Goal: Task Accomplishment & Management: Use online tool/utility

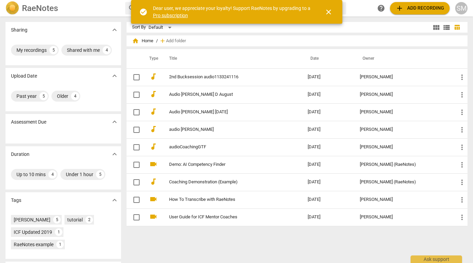
click at [412, 10] on span "add Add recording" at bounding box center [420, 8] width 49 height 8
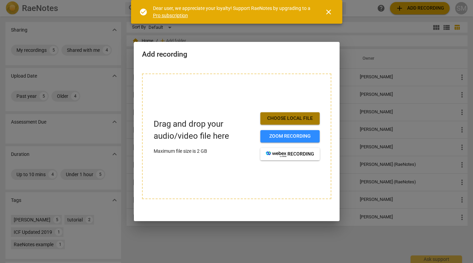
click at [286, 117] on span "Choose local file" at bounding box center [290, 118] width 48 height 7
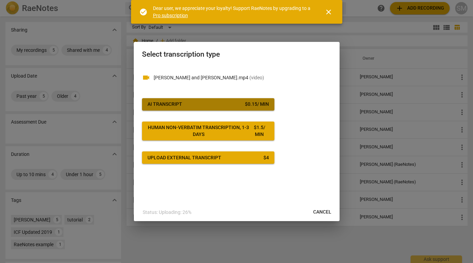
click at [223, 107] on span "AI Transcript $ 0.15 / min" at bounding box center [208, 104] width 121 height 7
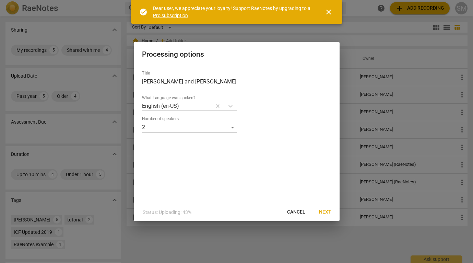
click at [328, 13] on span "close" at bounding box center [329, 12] width 8 height 8
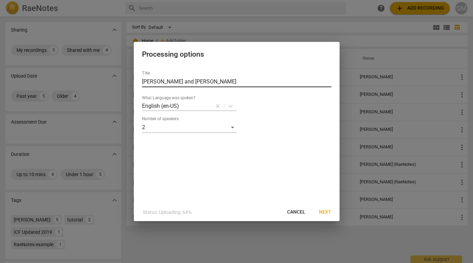
click at [142, 82] on input "Dick and Sophia" at bounding box center [236, 81] width 189 height 11
drag, startPoint x: 199, startPoint y: 82, endPoint x: 235, endPoint y: 82, distance: 35.7
click at [235, 82] on input "Coaching Session Dick and Sophia" at bounding box center [236, 81] width 189 height 11
click at [187, 81] on input "Coaching Session Dick" at bounding box center [236, 81] width 189 height 11
click at [216, 81] on input "Coaching Session with [PERSON_NAME]" at bounding box center [236, 81] width 189 height 11
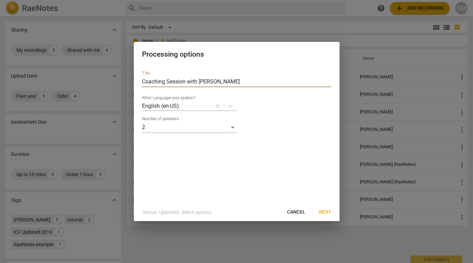
type input "Coaching Session with [PERSON_NAME]"
click at [326, 213] on span "Next" at bounding box center [325, 212] width 12 height 7
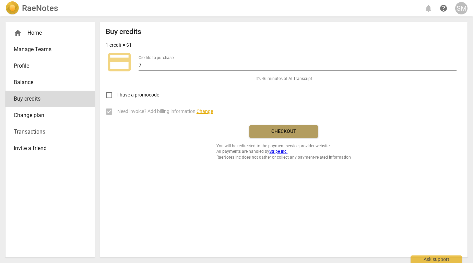
click at [285, 133] on span "Checkout" at bounding box center [284, 131] width 58 height 7
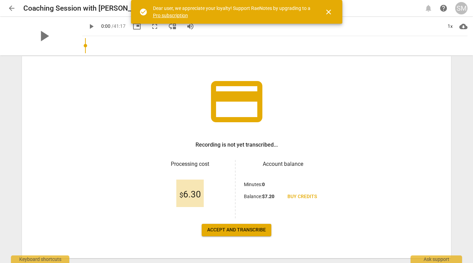
scroll to position [33, 0]
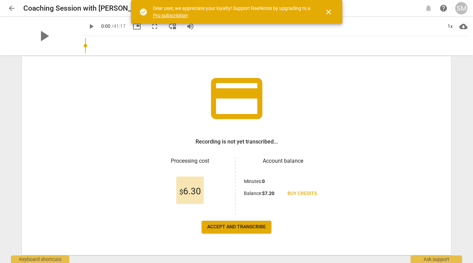
click at [245, 225] on span "Accept and transcribe" at bounding box center [236, 226] width 59 height 7
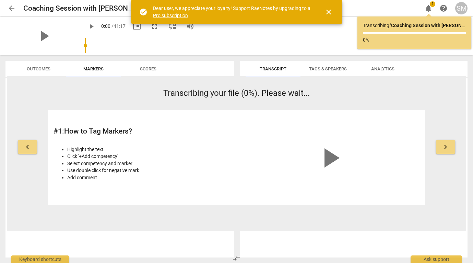
click at [331, 12] on span "close" at bounding box center [329, 12] width 8 height 8
